Goal: Task Accomplishment & Management: Use online tool/utility

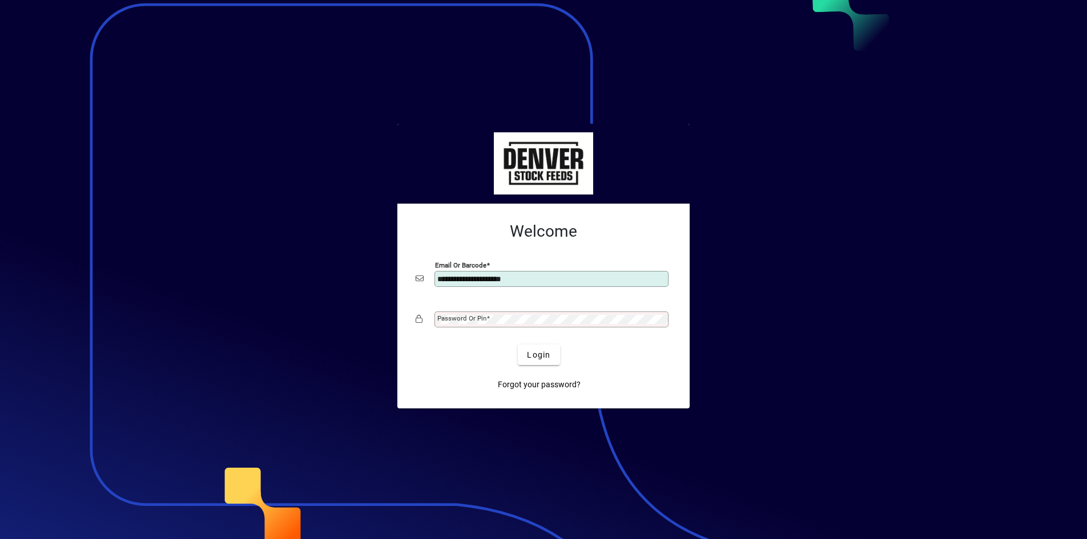
type input "**********"
click at [473, 321] on mat-label "Password or Pin" at bounding box center [461, 319] width 49 height 8
click at [518, 345] on button "Login" at bounding box center [539, 355] width 42 height 21
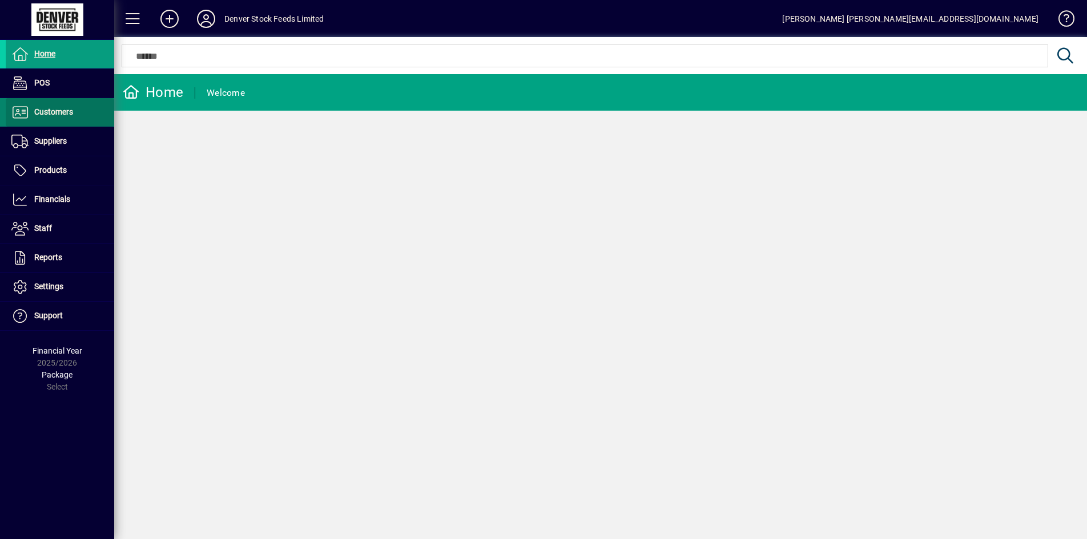
click at [57, 114] on span "Customers" at bounding box center [53, 111] width 39 height 9
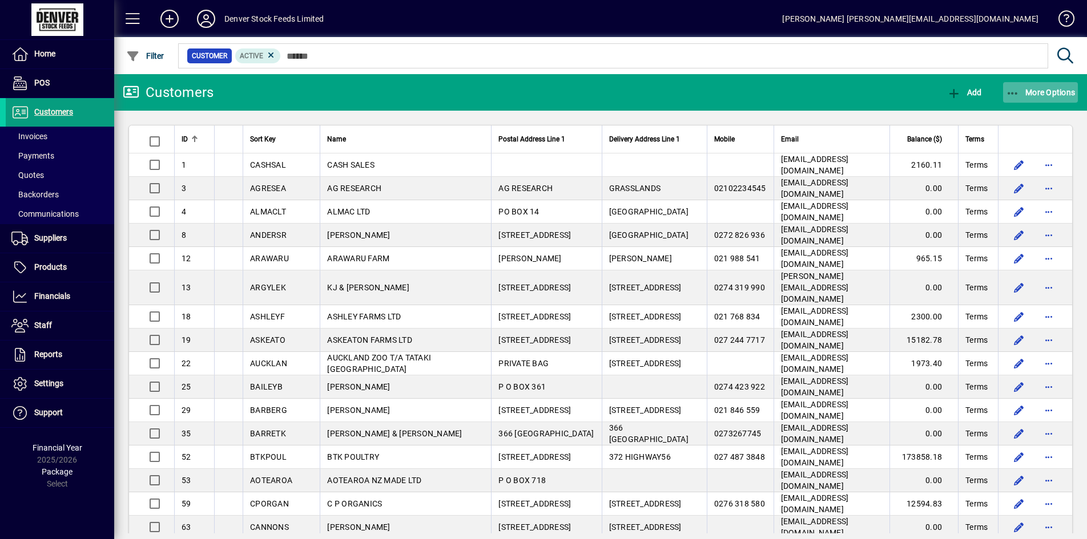
click at [1055, 94] on span "More Options" at bounding box center [1041, 92] width 70 height 9
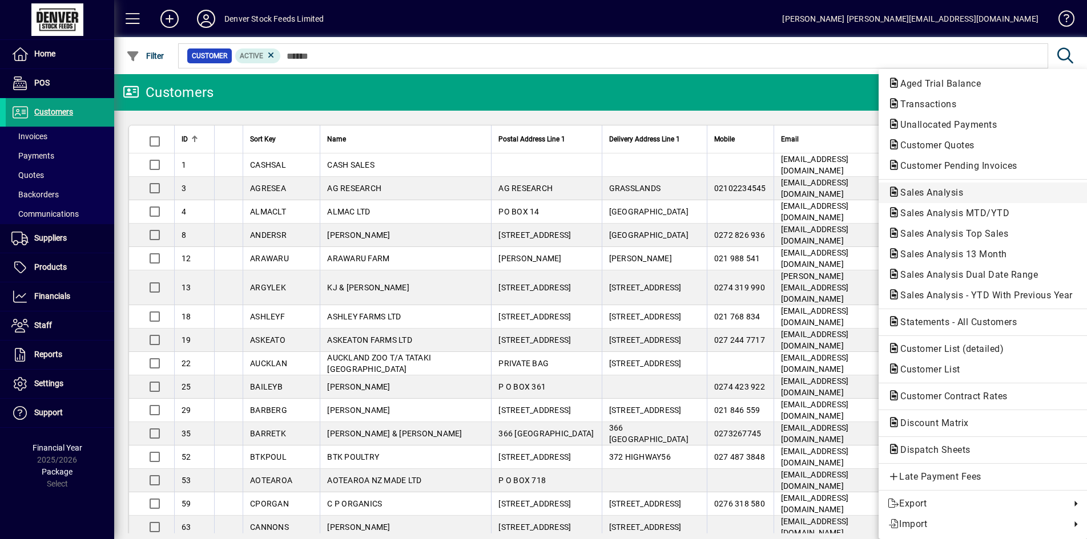
click at [949, 194] on span "Sales Analysis" at bounding box center [928, 192] width 81 height 11
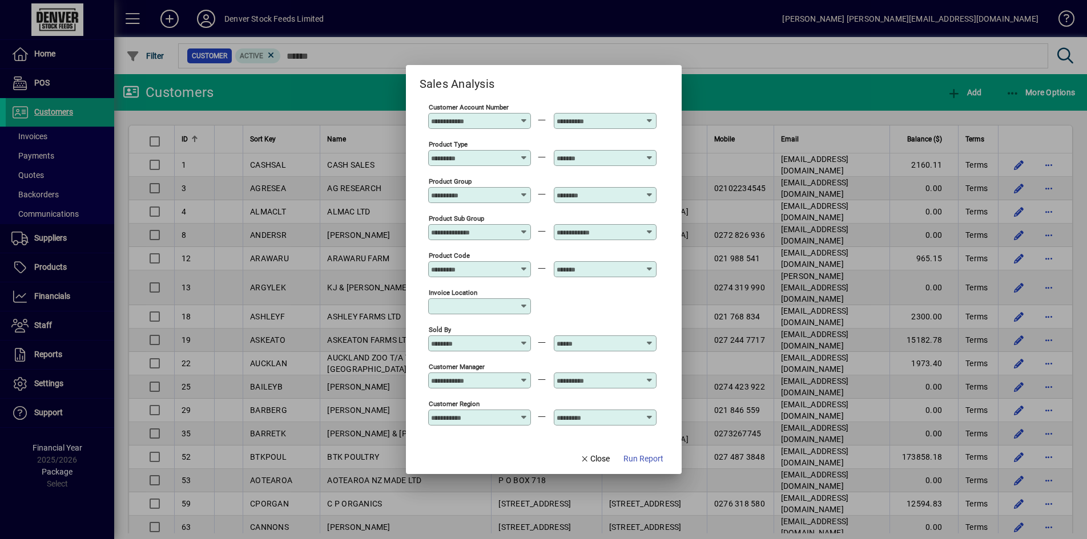
scroll to position [365, 0]
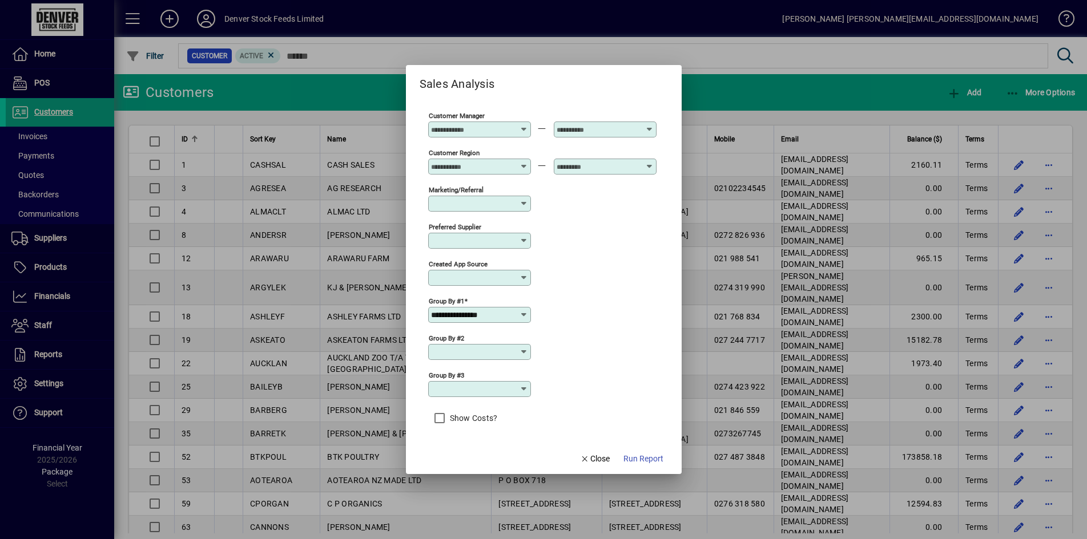
click at [523, 316] on icon at bounding box center [523, 315] width 9 height 9
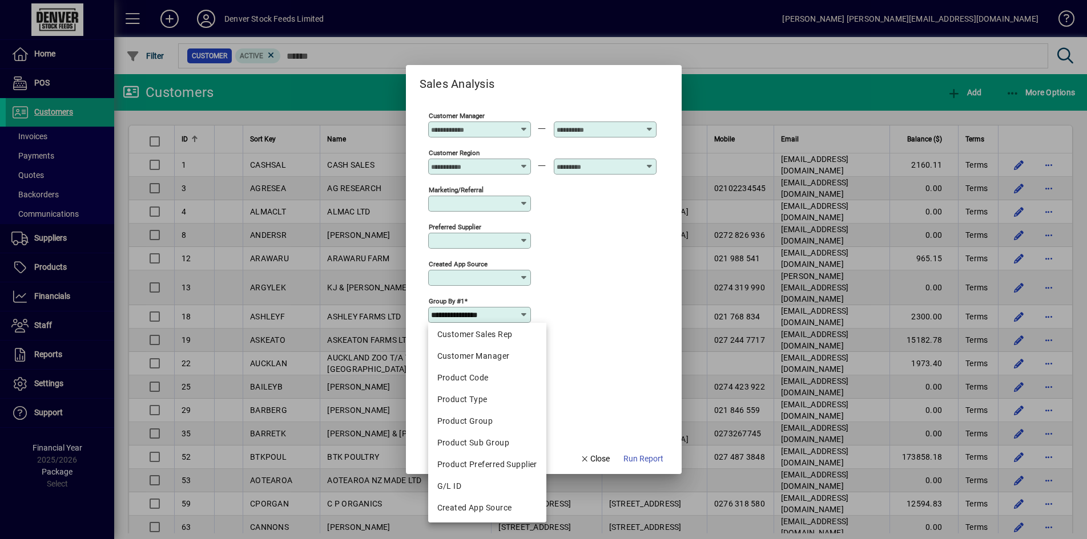
scroll to position [200, 0]
click at [486, 397] on div "Product Type" at bounding box center [487, 399] width 100 height 12
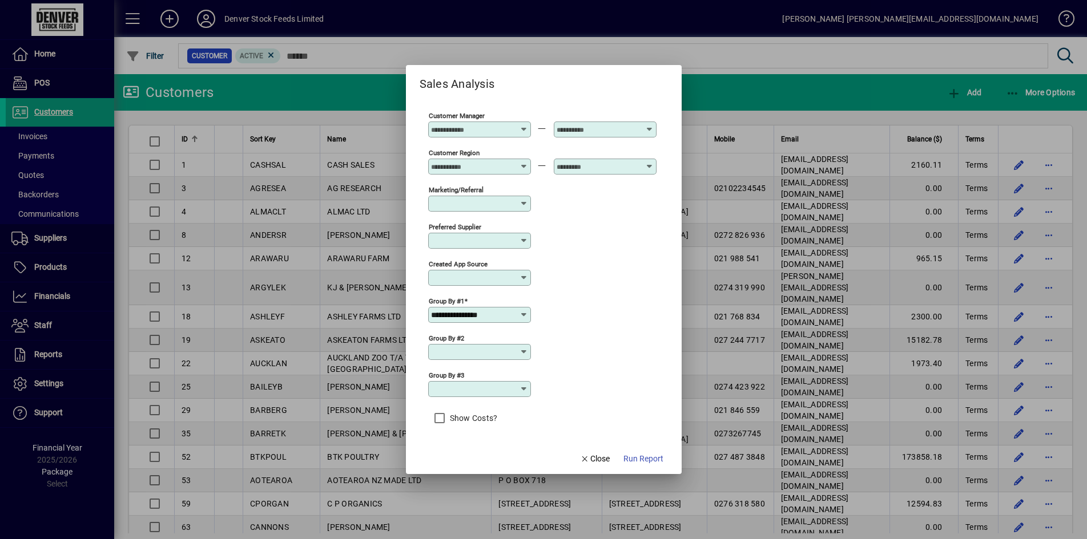
type input "**********"
click at [643, 460] on span "Run Report" at bounding box center [643, 459] width 40 height 12
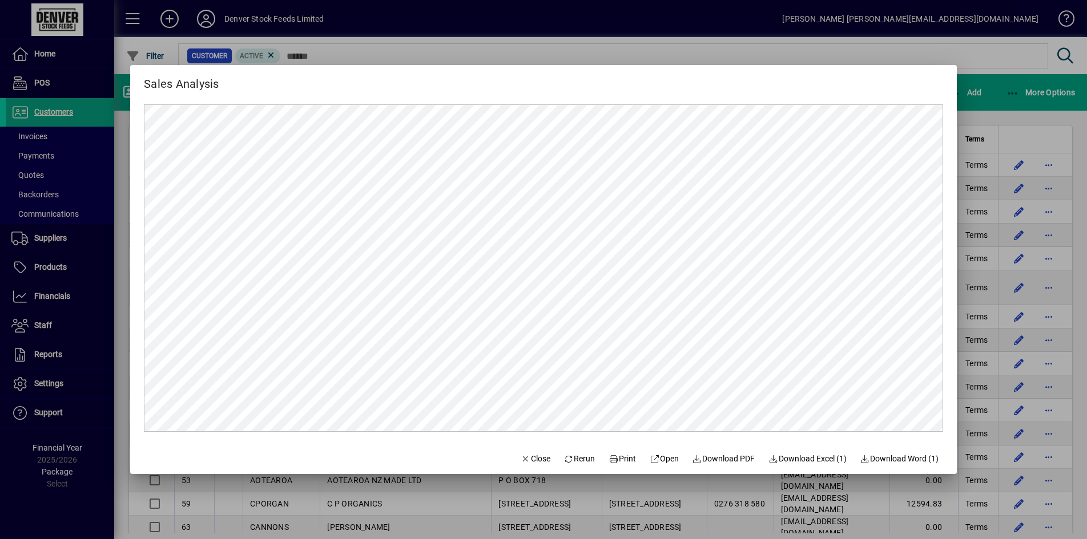
scroll to position [0, 0]
click at [807, 461] on span "Download Excel (1)" at bounding box center [807, 459] width 78 height 12
